Goal: Find specific page/section: Find specific page/section

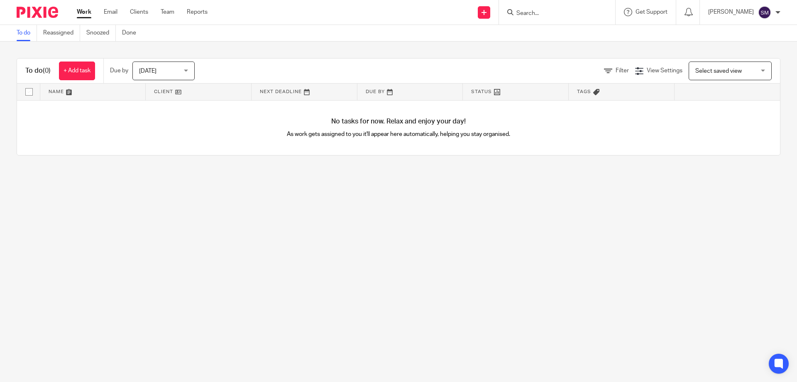
click at [551, 12] on input "Search" at bounding box center [553, 13] width 75 height 7
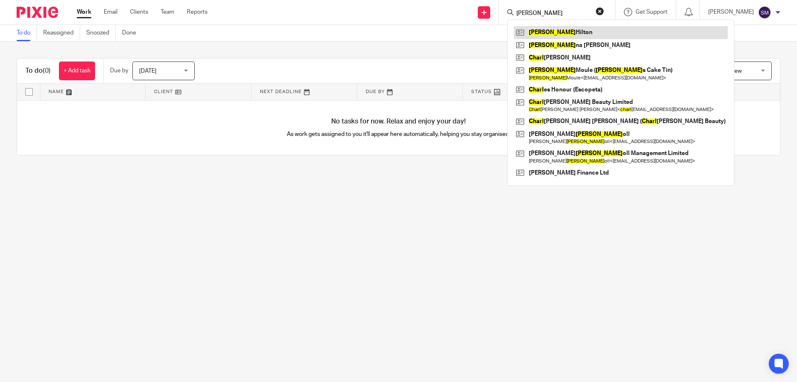
type input "[PERSON_NAME]"
click at [555, 36] on link at bounding box center [621, 32] width 214 height 12
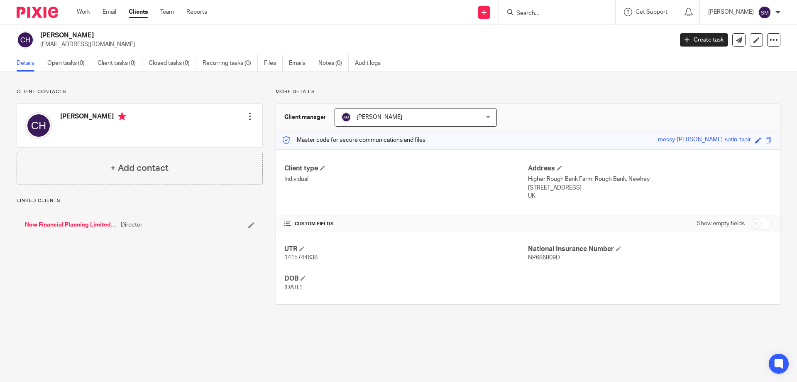
click at [93, 222] on link "Now Financial Planning Limited (New Co)" at bounding box center [71, 224] width 92 height 8
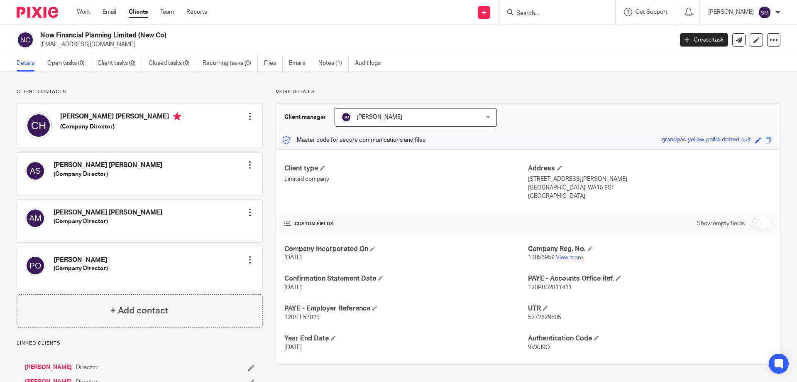
click at [556, 259] on link "View more" at bounding box center [569, 257] width 27 height 6
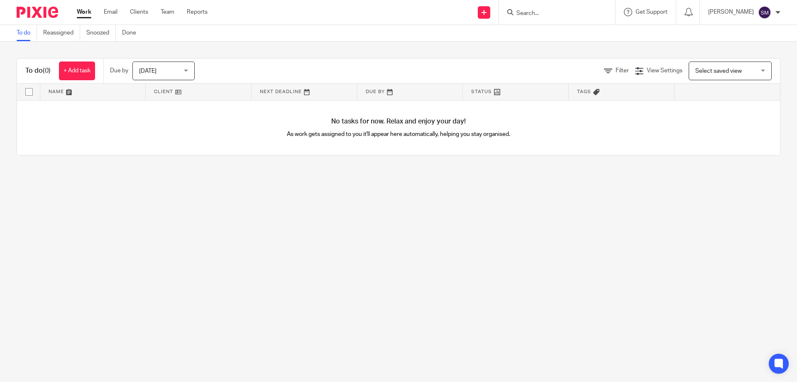
click at [544, 15] on input "Search" at bounding box center [553, 13] width 75 height 7
type input "now fin"
click at [573, 30] on link at bounding box center [578, 32] width 129 height 12
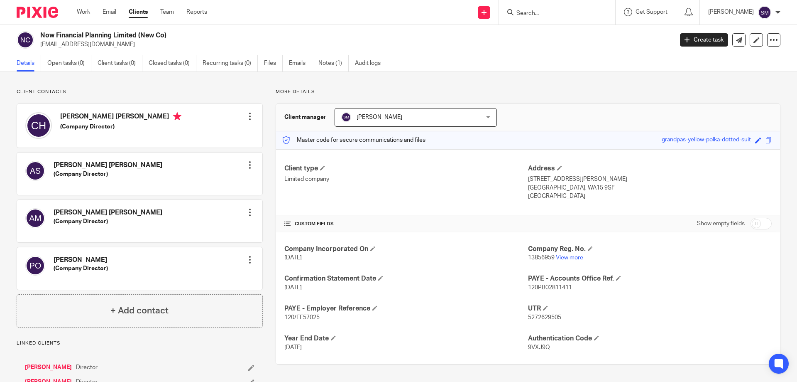
click at [560, 254] on p "13856959 View more" at bounding box center [650, 257] width 244 height 8
click at [558, 255] on link "View more" at bounding box center [569, 257] width 27 height 6
